Goal: Entertainment & Leisure: Consume media (video, audio)

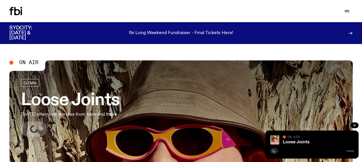
click at [17, 11] on icon at bounding box center [15, 11] width 13 height 8
